Goal: Ask a question

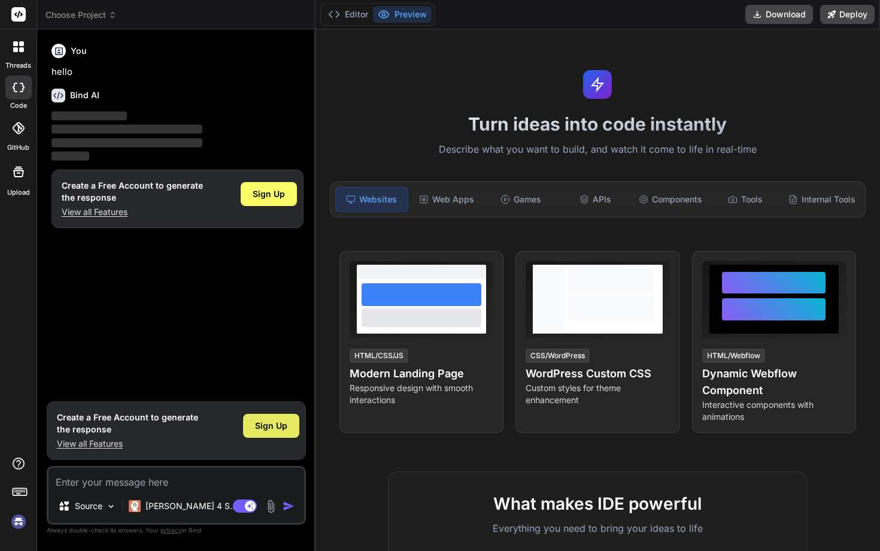
click at [265, 428] on span "Sign Up" at bounding box center [271, 426] width 32 height 12
type textarea "x"
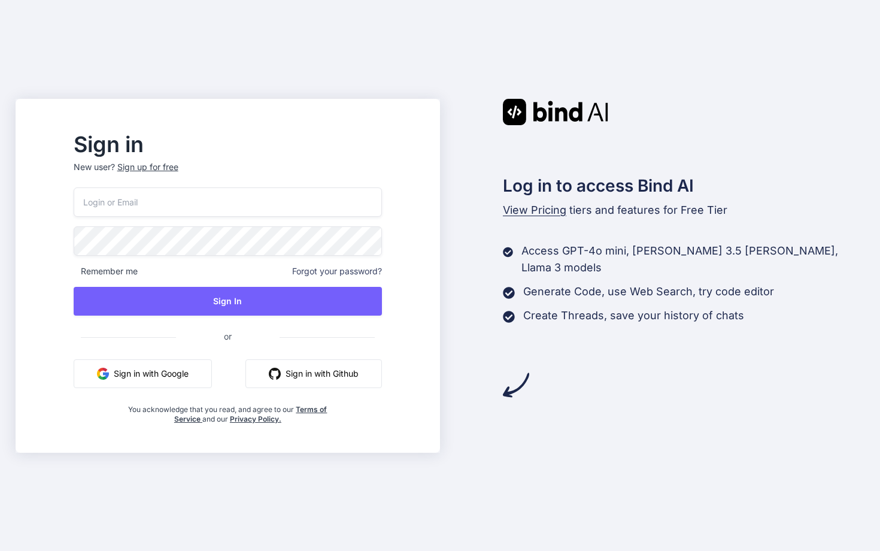
click at [372, 370] on button "Sign in with Github" at bounding box center [314, 373] width 137 height 29
click at [0, 0] on div "Sign in New user? Sign up for free Remember me Forgot your password? Sign In or…" at bounding box center [440, 275] width 880 height 551
